Goal: Find specific page/section: Find specific page/section

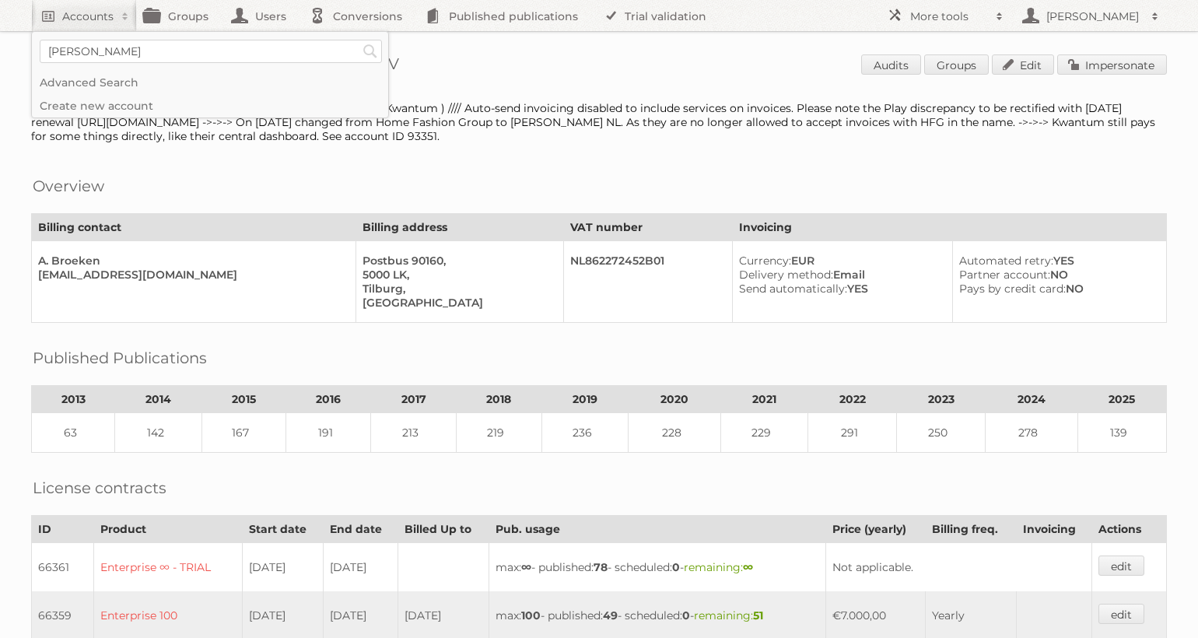
type input"] "[PERSON_NAME]"
click at [359, 40] on input "Search" at bounding box center [370, 51] width 23 height 23
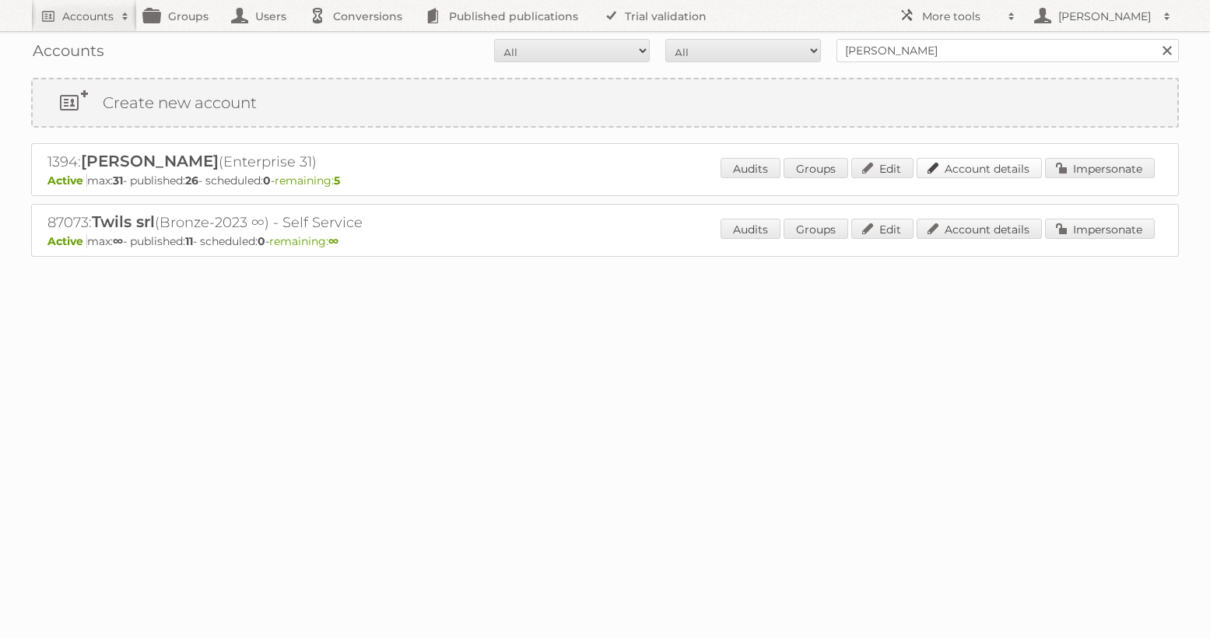
click at [980, 164] on link "Account details" at bounding box center [979, 168] width 125 height 20
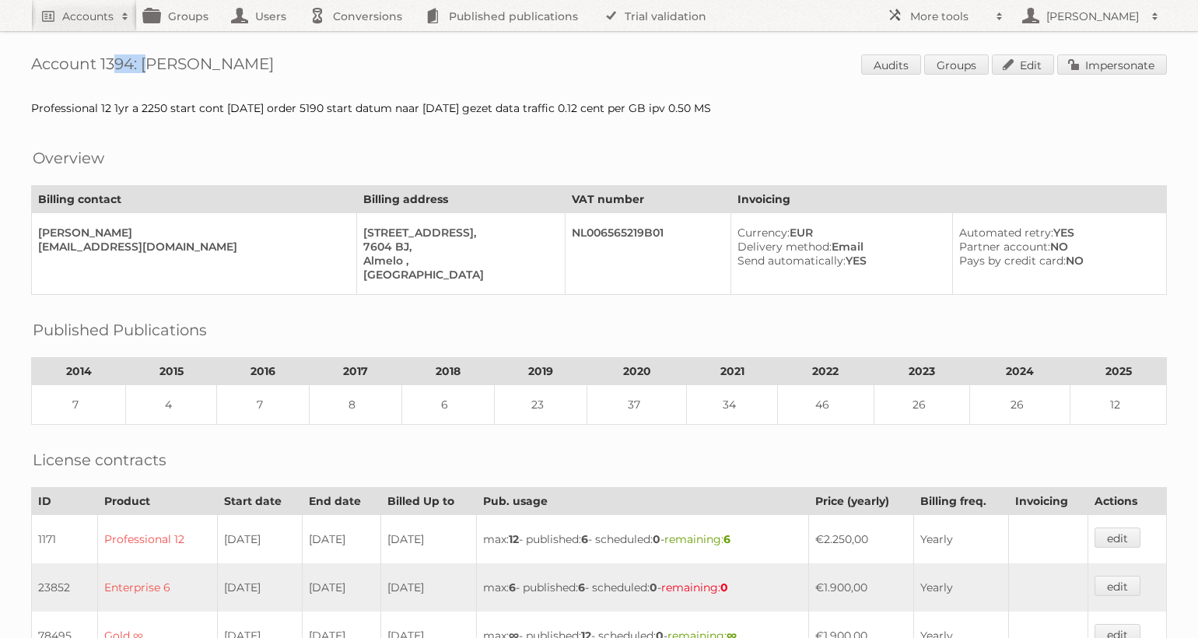
drag, startPoint x: 136, startPoint y: 63, endPoint x: 103, endPoint y: 63, distance: 33.5
click at [100, 63] on h1 "Account 1394: [PERSON_NAME] Audits Groups Edit Impersonate" at bounding box center [599, 65] width 1136 height 23
copy h1 "1394"
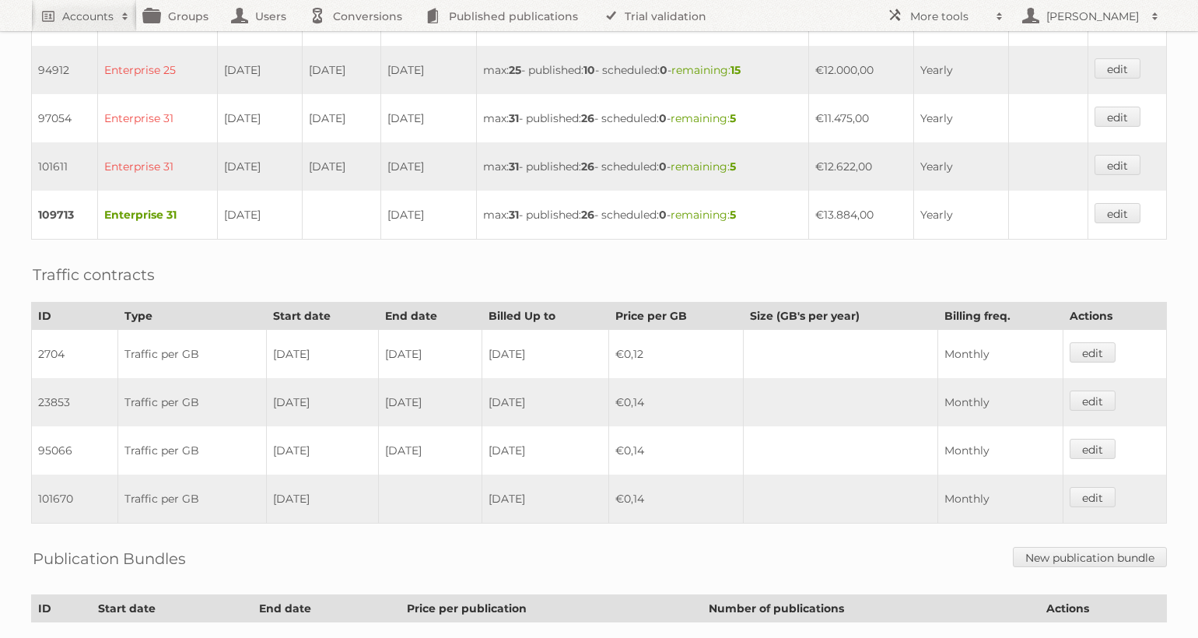
scroll to position [528, 0]
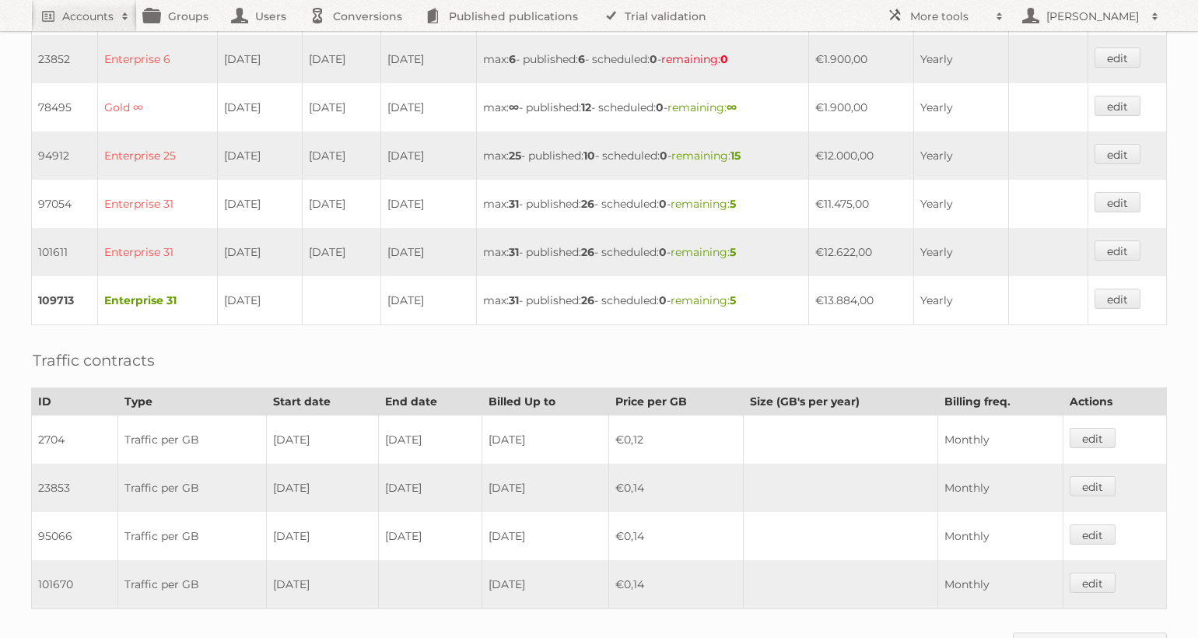
click at [861, 300] on td "€13.884,00" at bounding box center [861, 300] width 104 height 49
copy tr "€13.884,00"
